Goal: Task Accomplishment & Management: Manage account settings

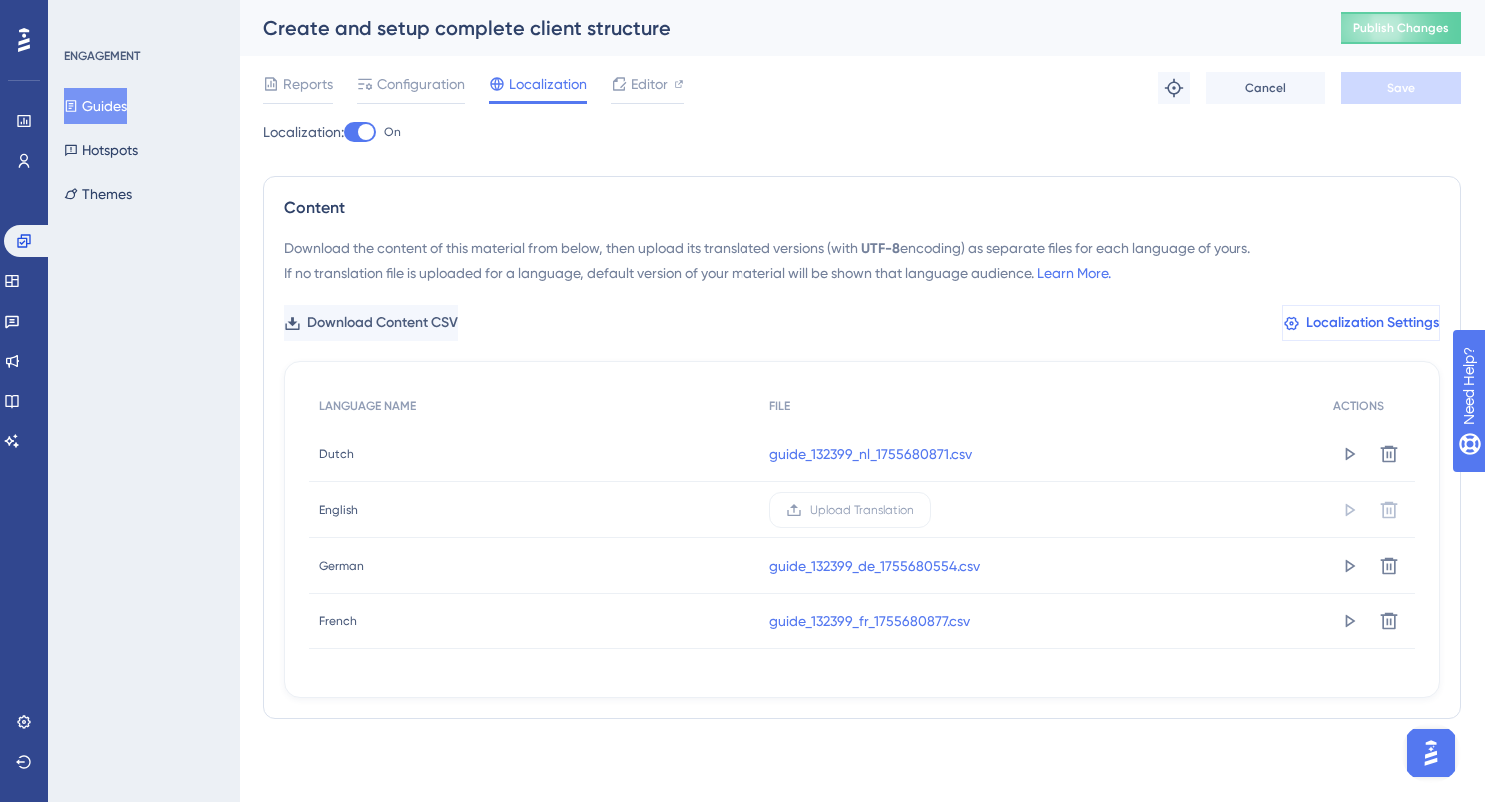
click at [1365, 314] on span "Localization Settings" at bounding box center [1372, 323] width 133 height 24
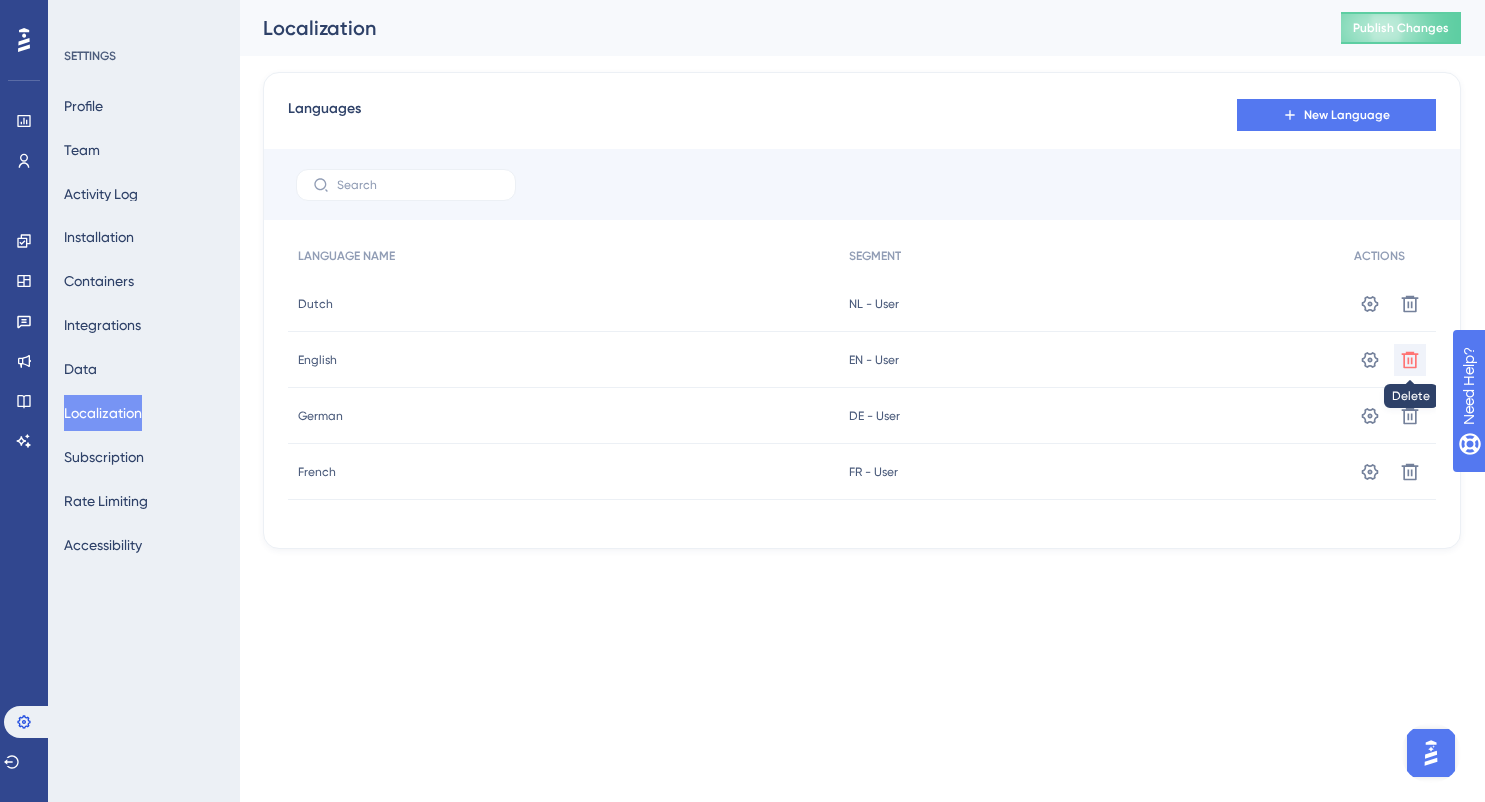
click at [1409, 314] on icon at bounding box center [1410, 304] width 20 height 20
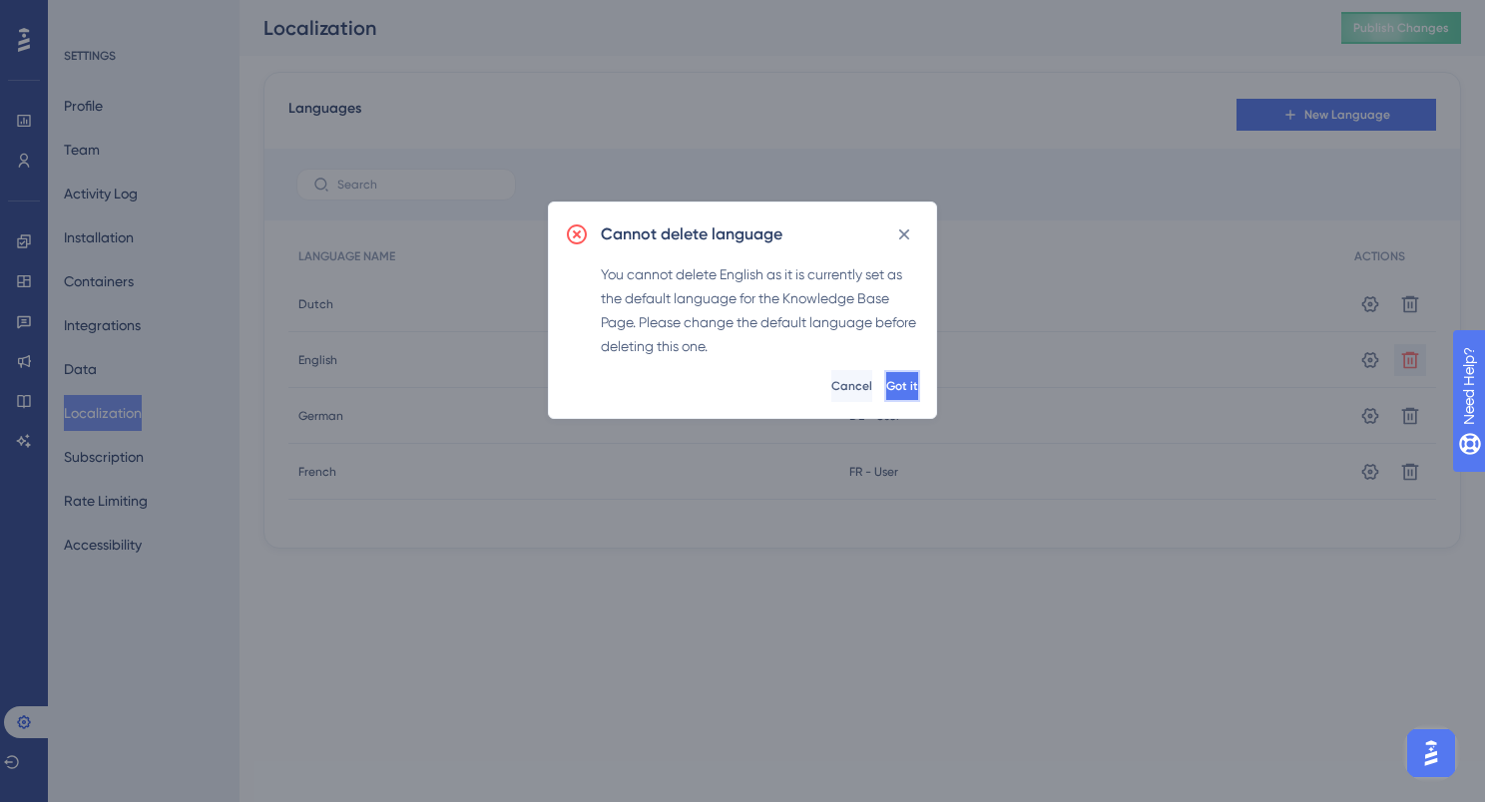
click at [889, 380] on button "Got it" at bounding box center [902, 386] width 36 height 32
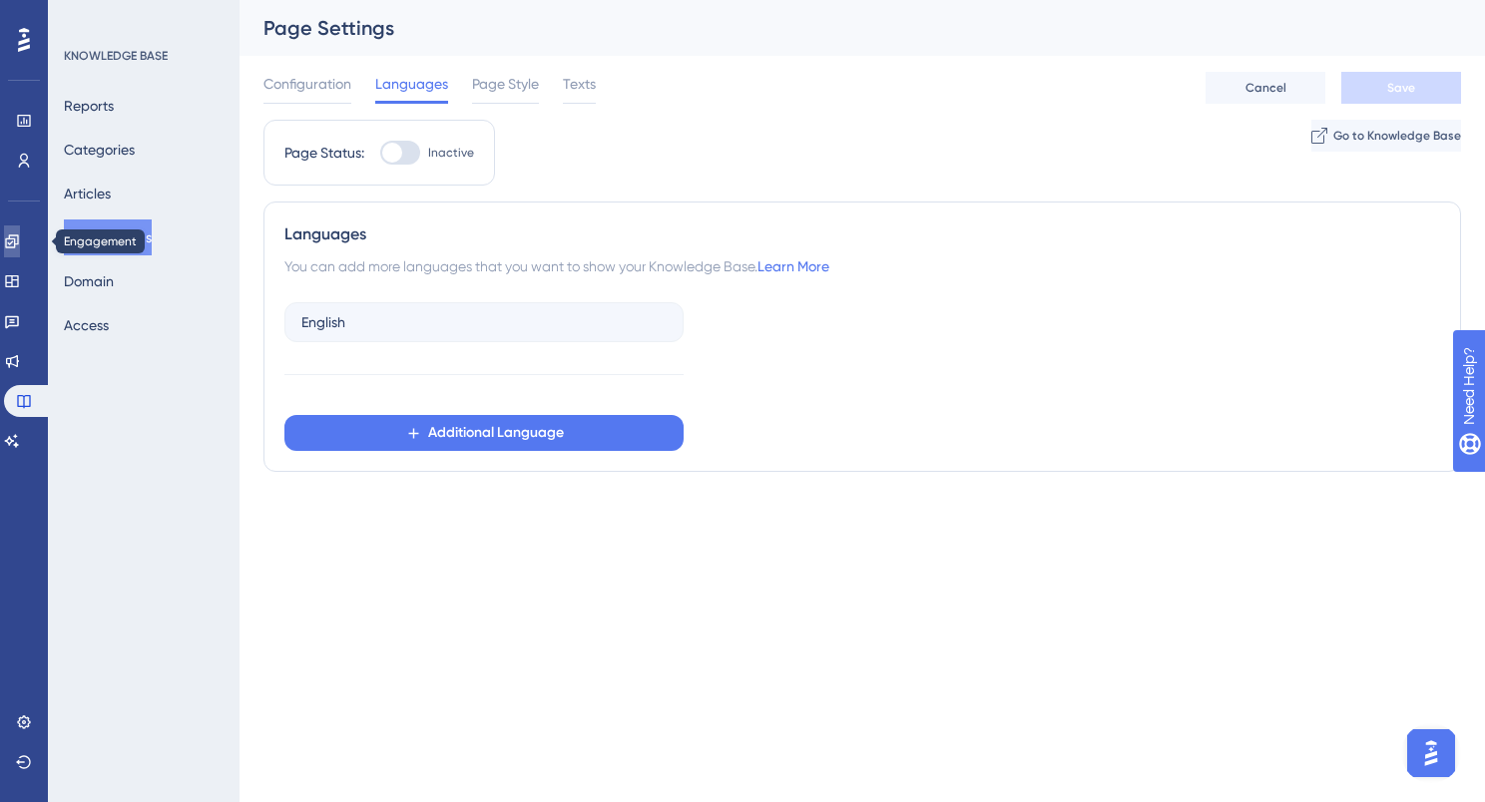
click at [18, 236] on icon at bounding box center [11, 241] width 13 height 13
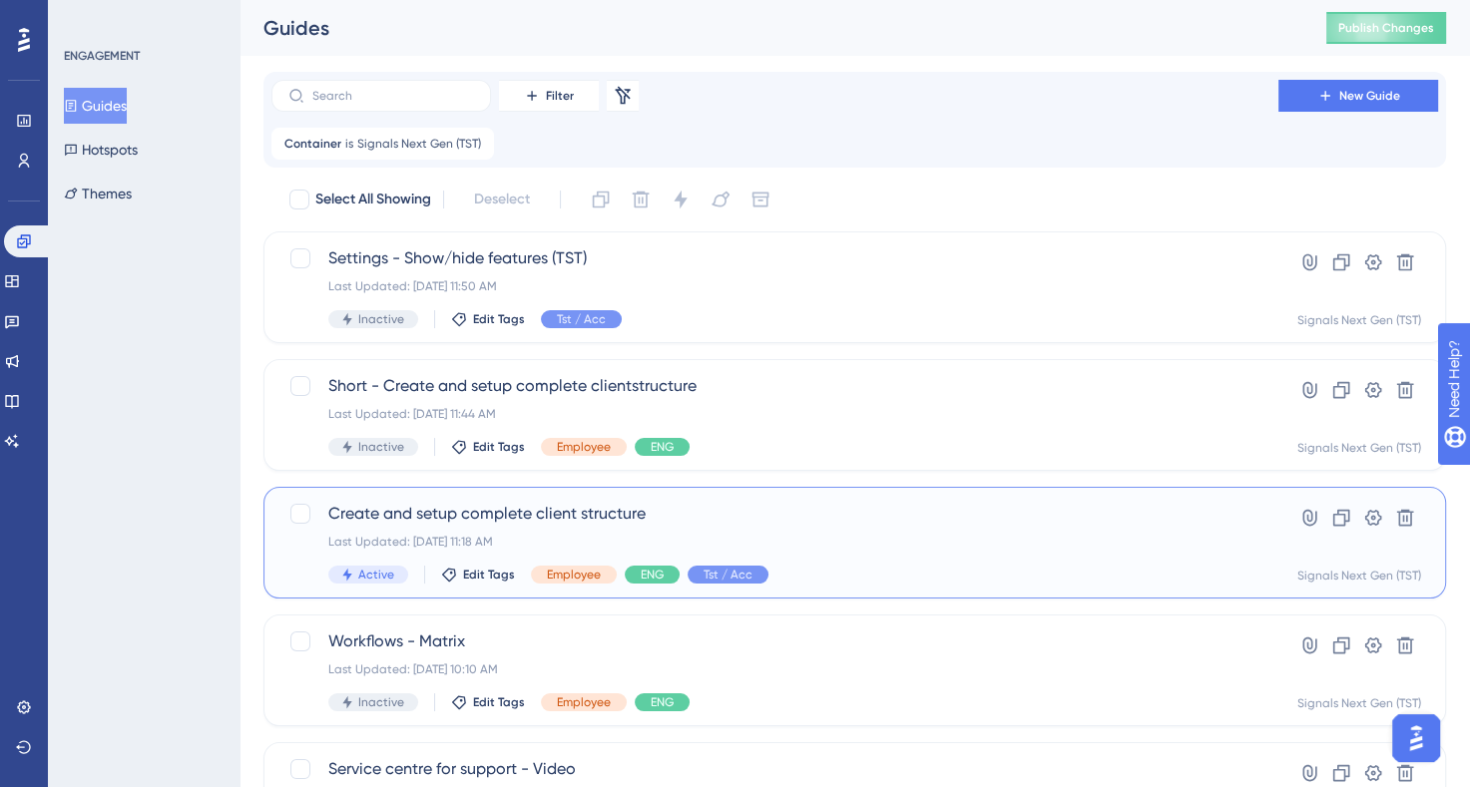
click at [780, 514] on span "Create and setup complete client structure" at bounding box center [774, 514] width 893 height 24
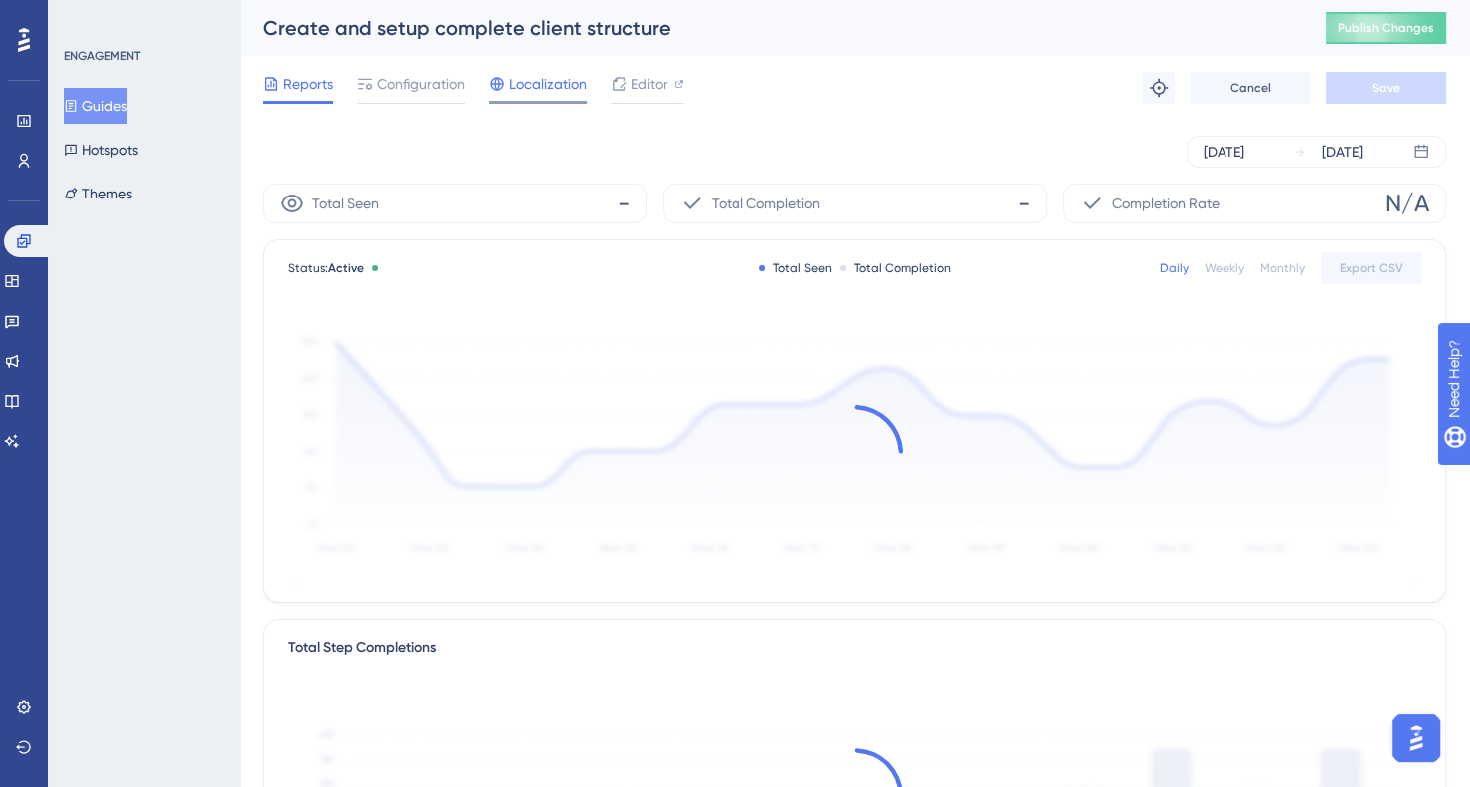
click at [527, 88] on span "Localization" at bounding box center [548, 84] width 78 height 24
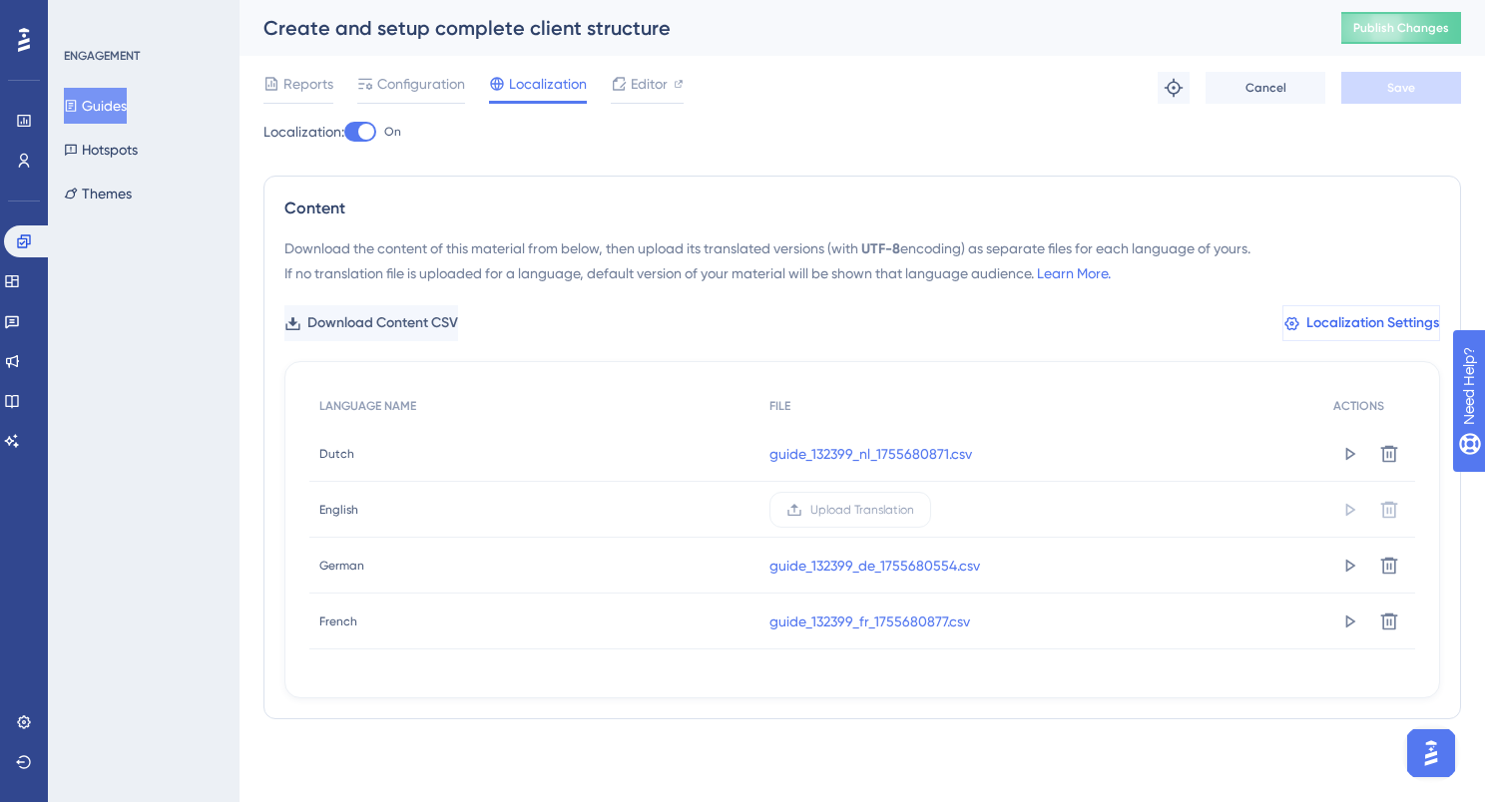
click at [1319, 317] on span "Localization Settings" at bounding box center [1372, 323] width 133 height 24
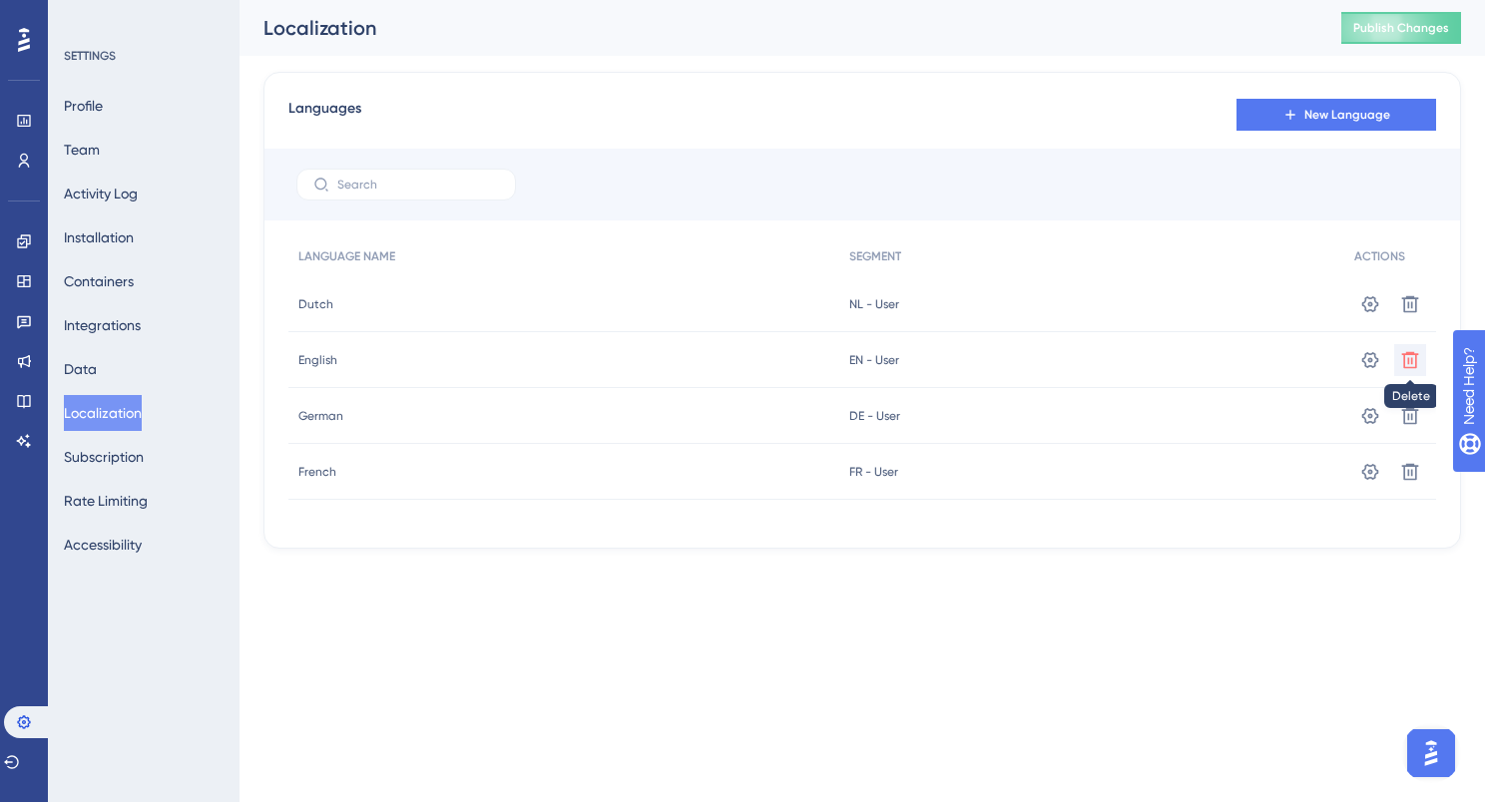
click at [1411, 314] on icon at bounding box center [1410, 304] width 20 height 20
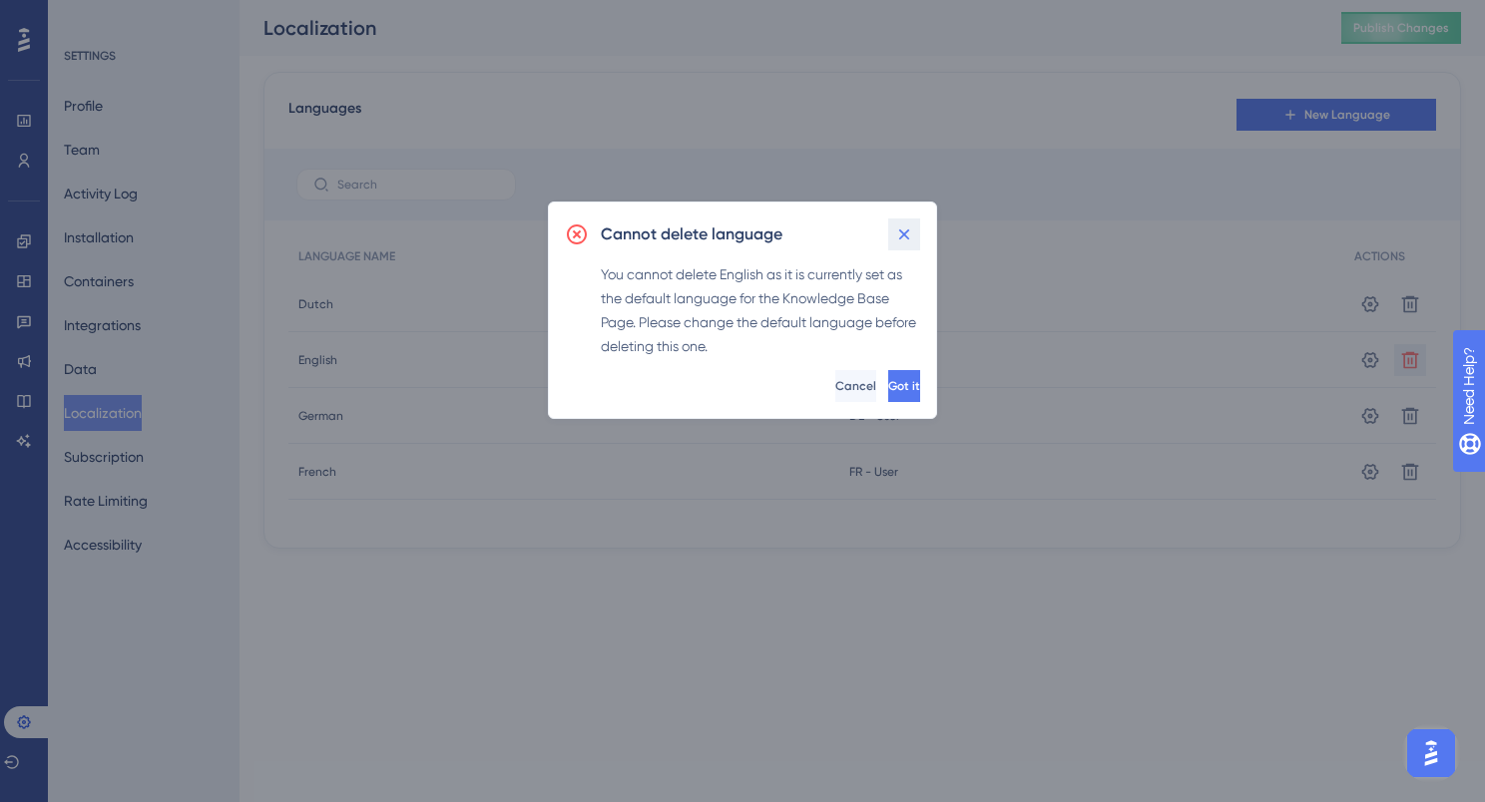
click at [902, 228] on icon at bounding box center [904, 235] width 20 height 20
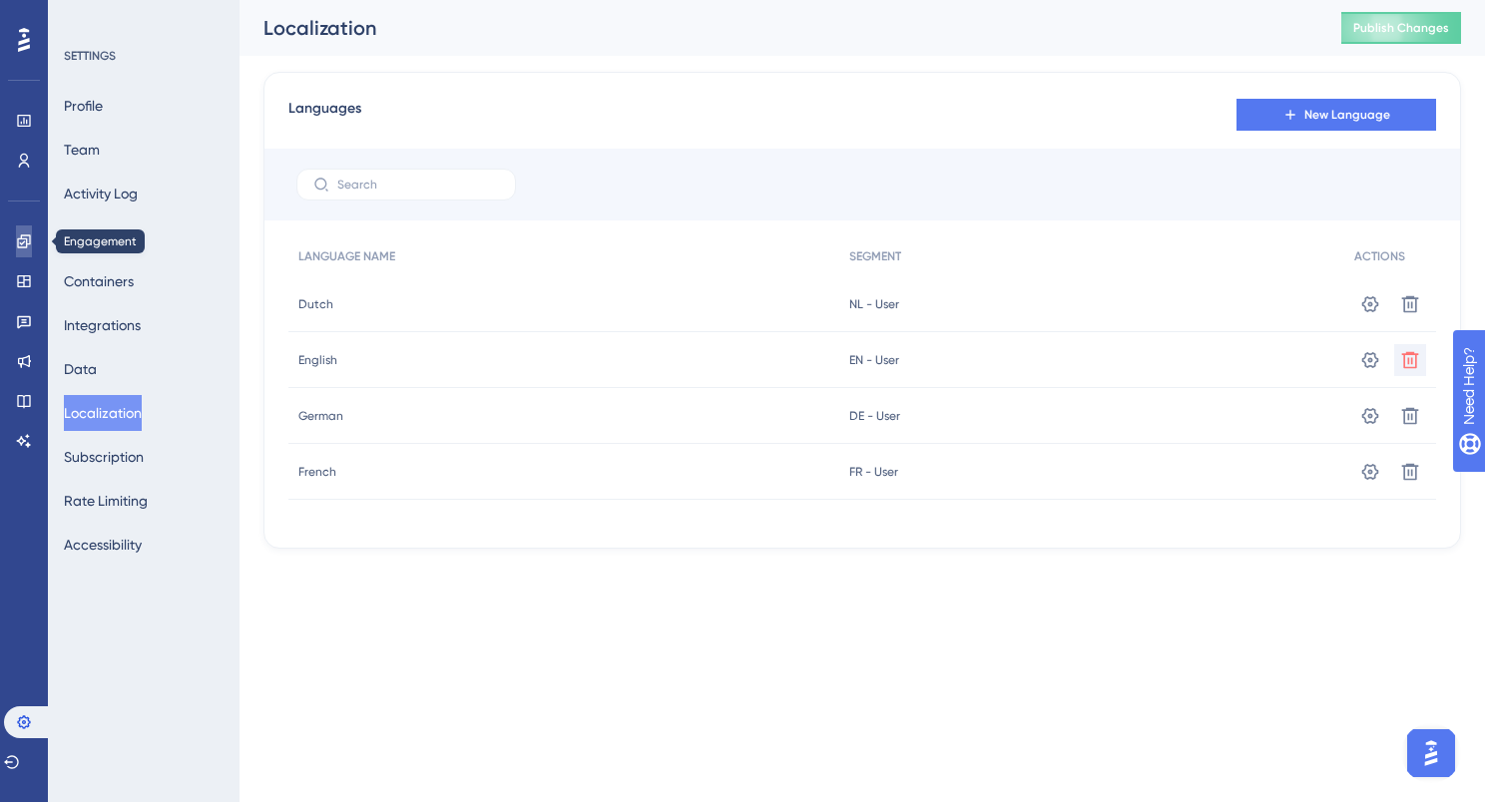
click at [24, 239] on icon at bounding box center [24, 242] width 16 height 16
